Goal: Task Accomplishment & Management: Manage account settings

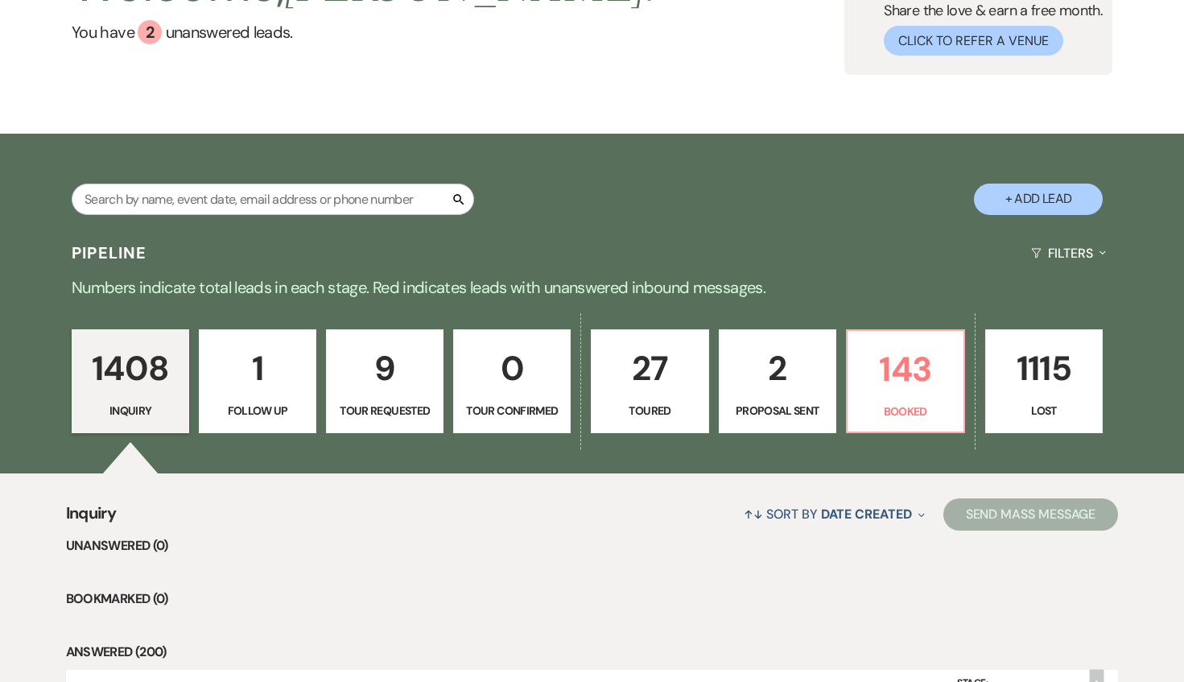
scroll to position [104, 0]
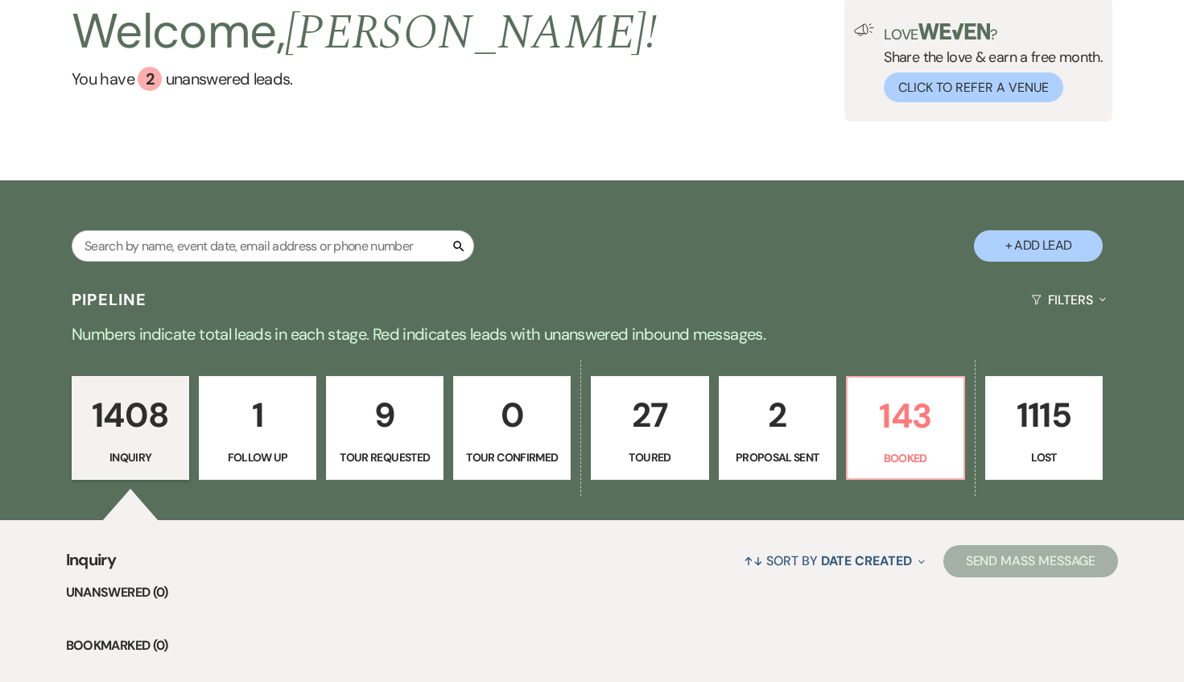
click at [276, 441] on link "1 Follow Up" at bounding box center [258, 428] width 118 height 105
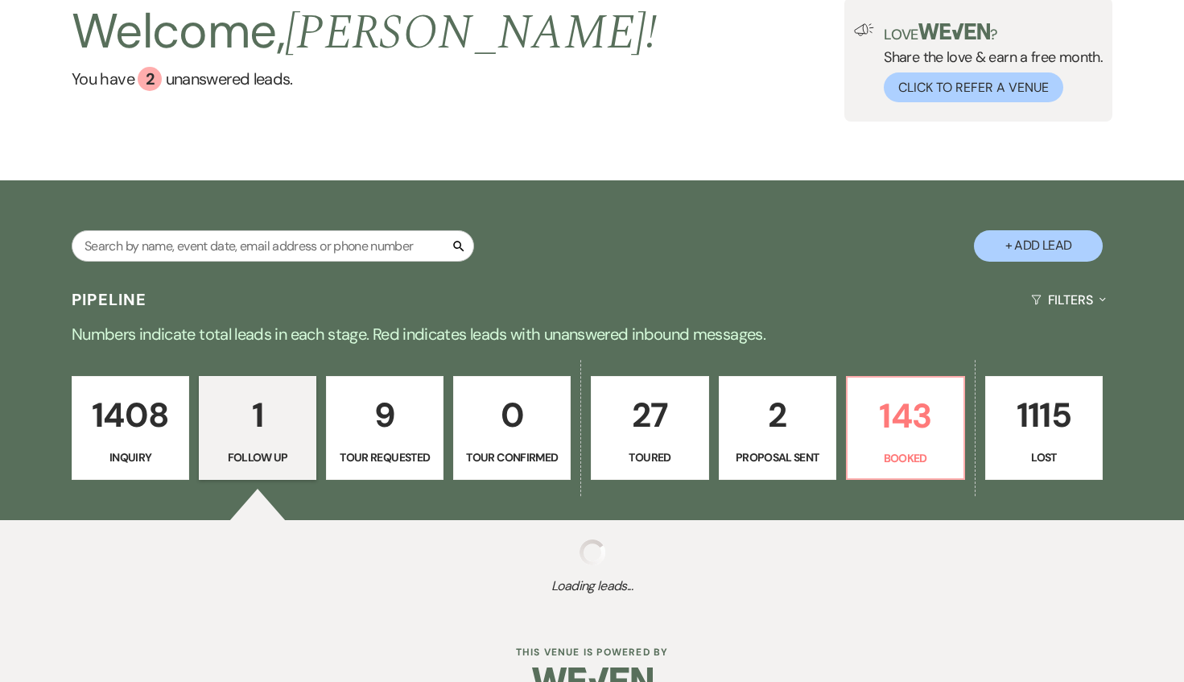
select select "9"
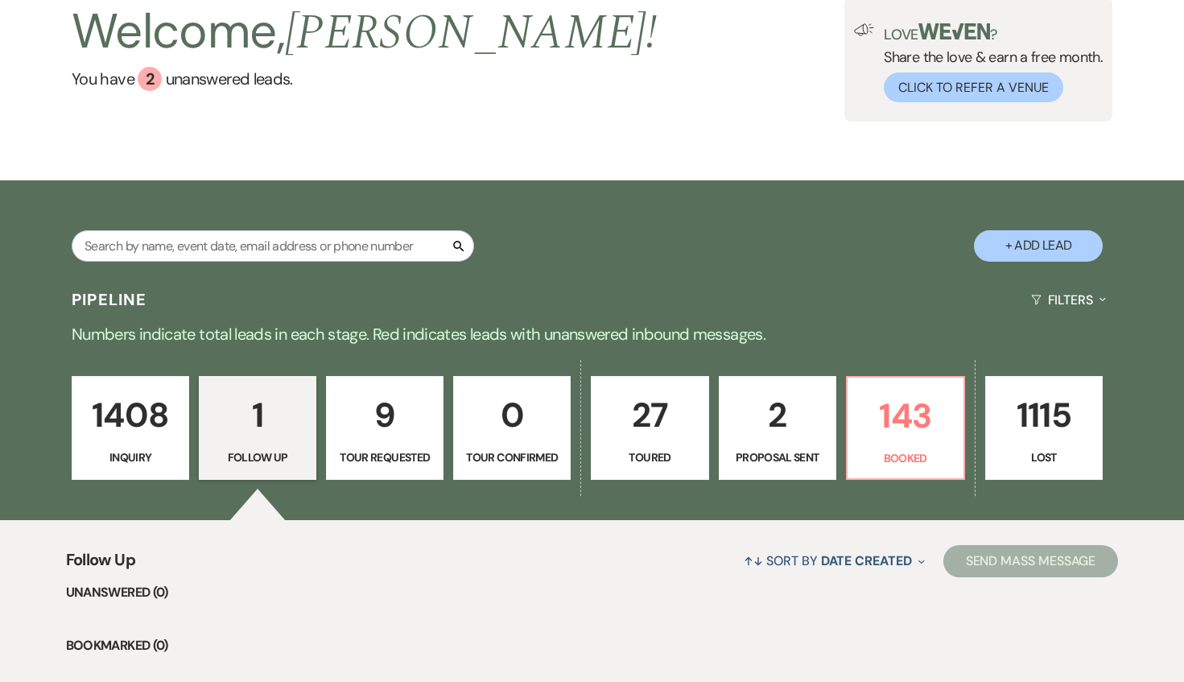
click at [167, 433] on p "1408" at bounding box center [130, 415] width 97 height 54
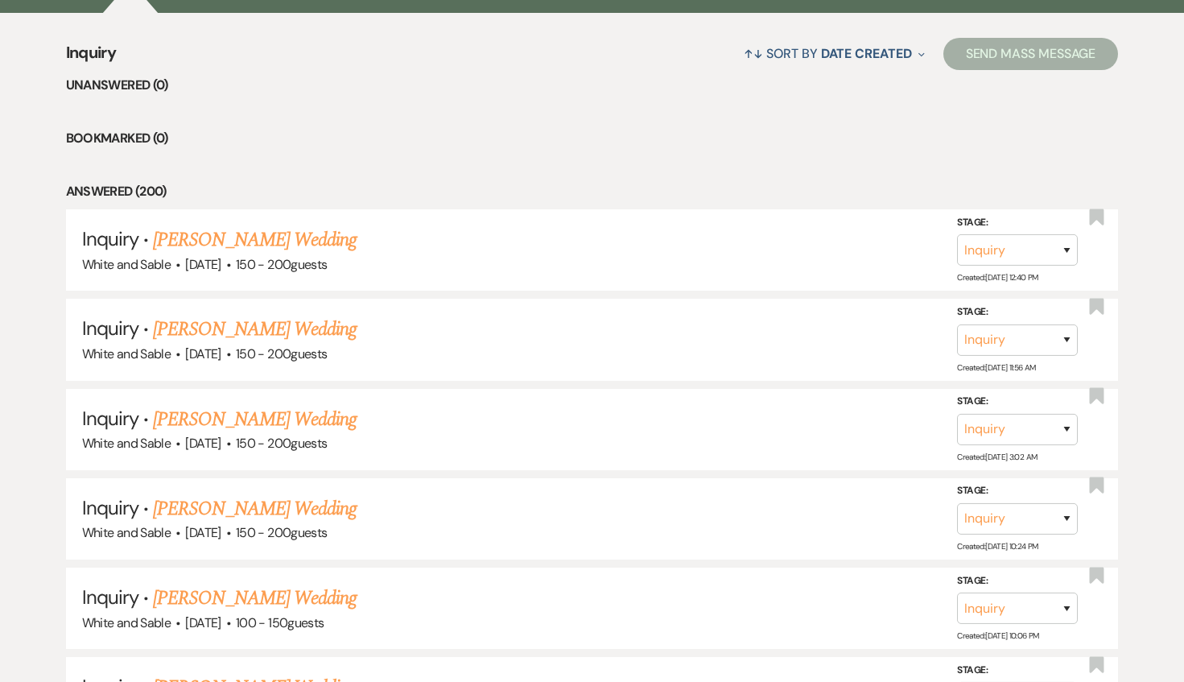
scroll to position [601, 0]
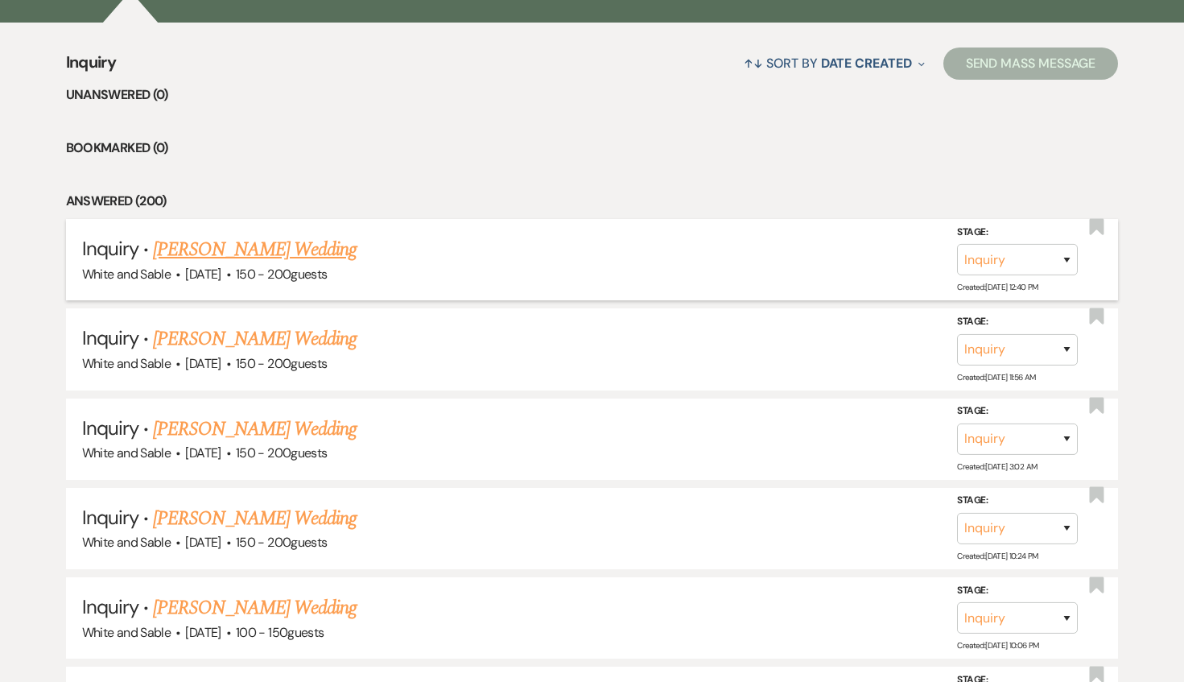
click at [231, 275] on span "·" at bounding box center [228, 275] width 5 height 0
click at [252, 254] on link "[PERSON_NAME] Wedding" at bounding box center [255, 249] width 204 height 29
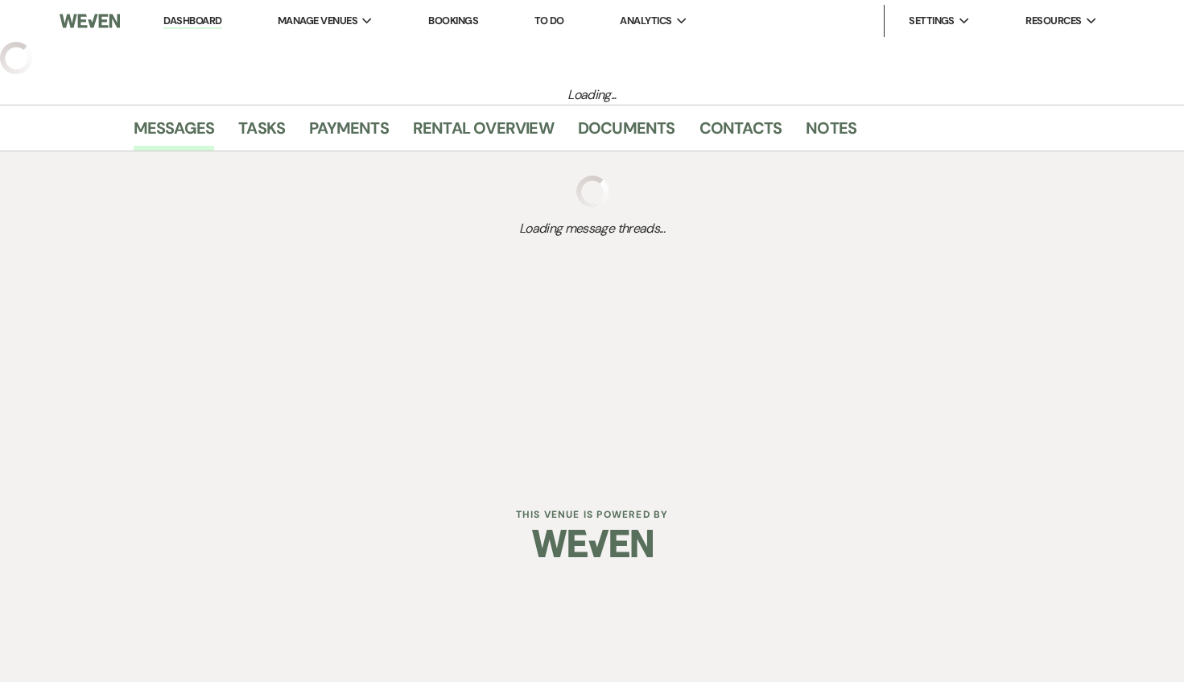
select select "5"
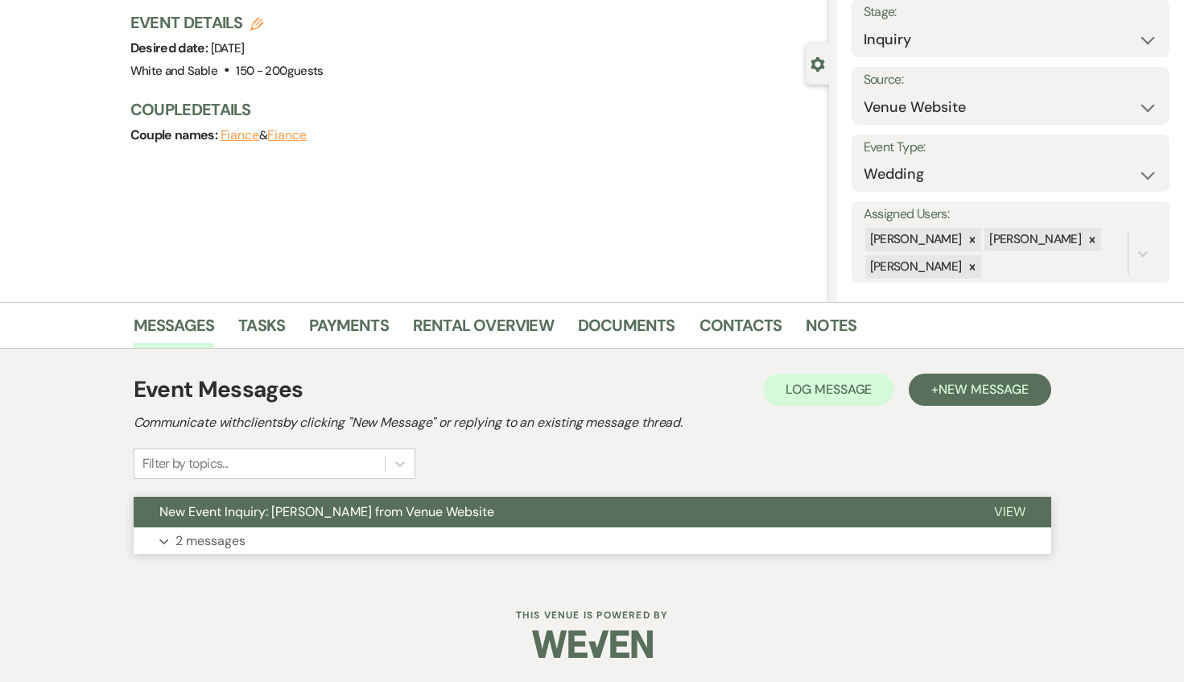
click at [277, 505] on span "New Event Inquiry: [PERSON_NAME] from Venue Website" at bounding box center [326, 511] width 335 height 17
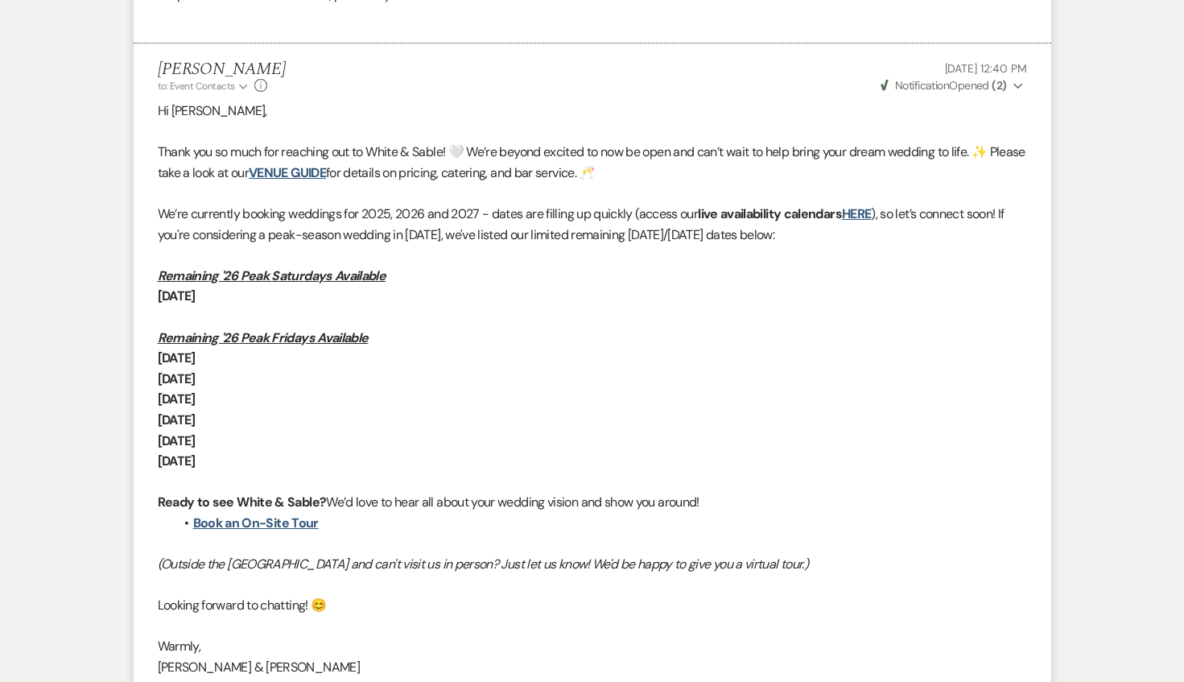
scroll to position [1038, 0]
click at [304, 519] on link "Book an On-Site Tour" at bounding box center [256, 522] width 126 height 17
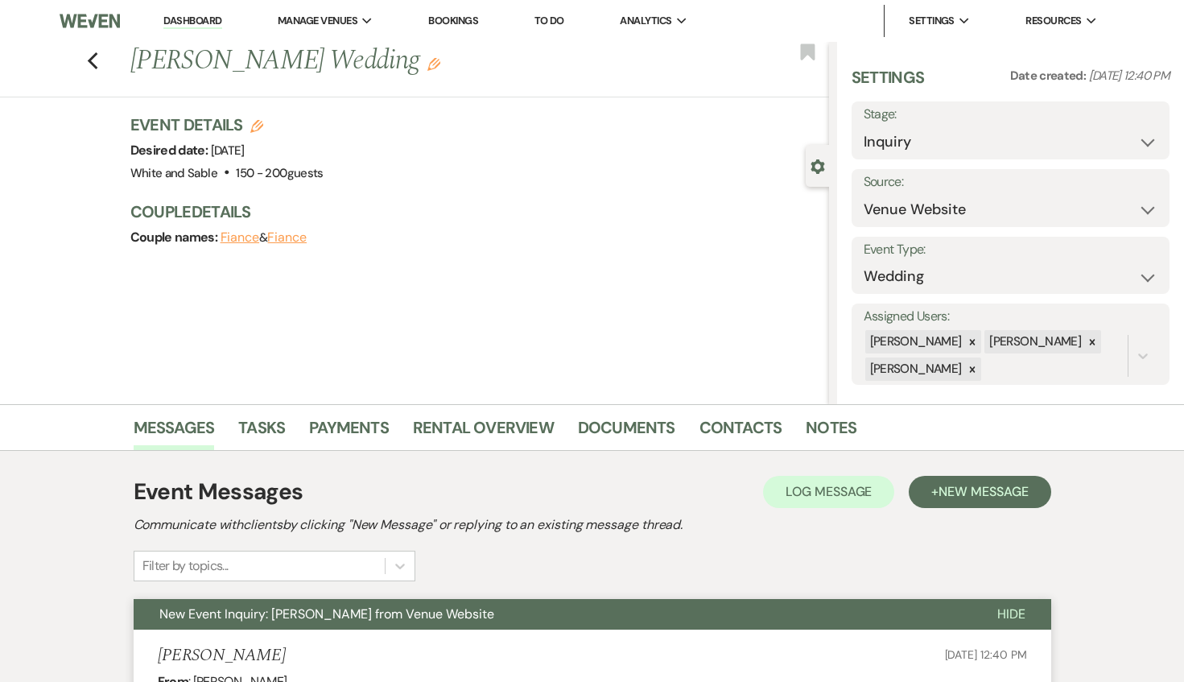
click at [101, 51] on div "Previous [PERSON_NAME] Wedding Edit Bookmark" at bounding box center [410, 70] width 837 height 56
click at [95, 60] on icon "Previous" at bounding box center [93, 61] width 12 height 19
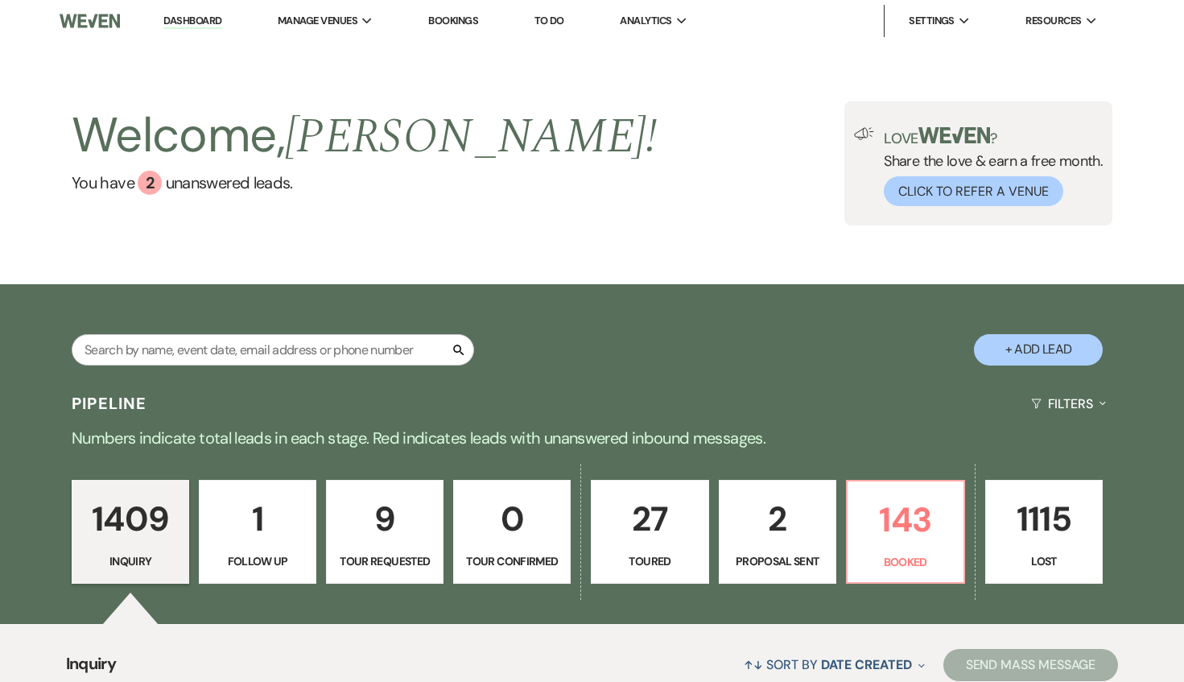
click at [252, 507] on p "1" at bounding box center [257, 519] width 97 height 54
select select "9"
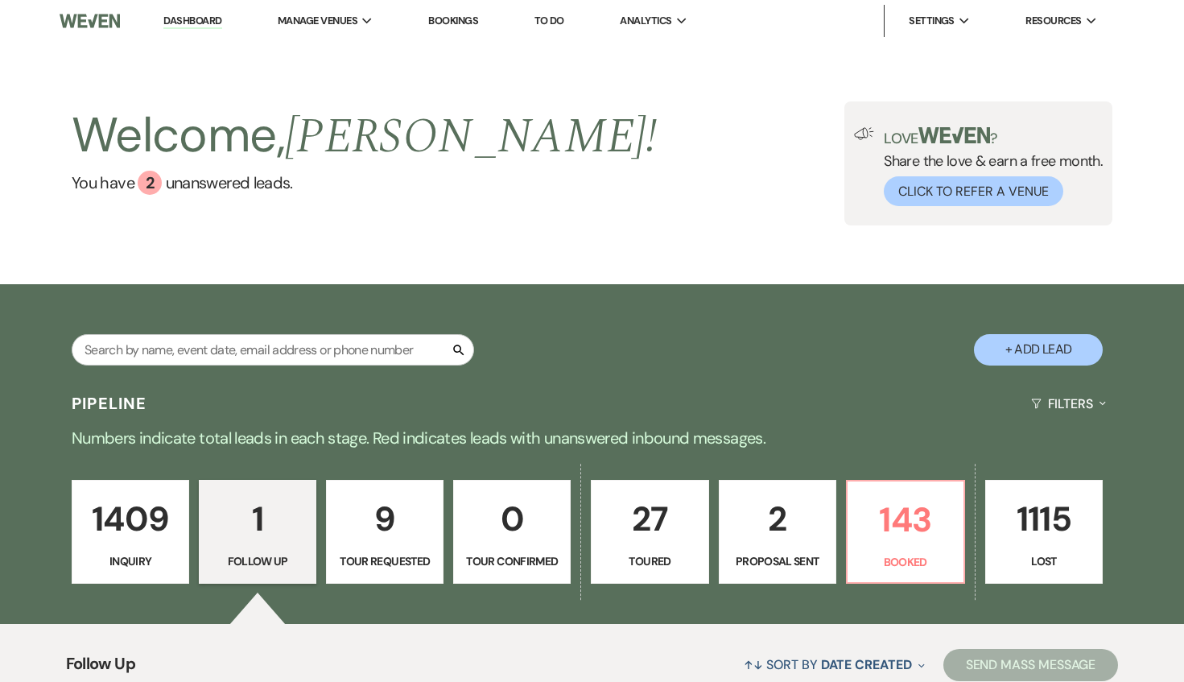
click at [153, 527] on p "1409" at bounding box center [130, 519] width 97 height 54
